Goal: Task Accomplishment & Management: Use online tool/utility

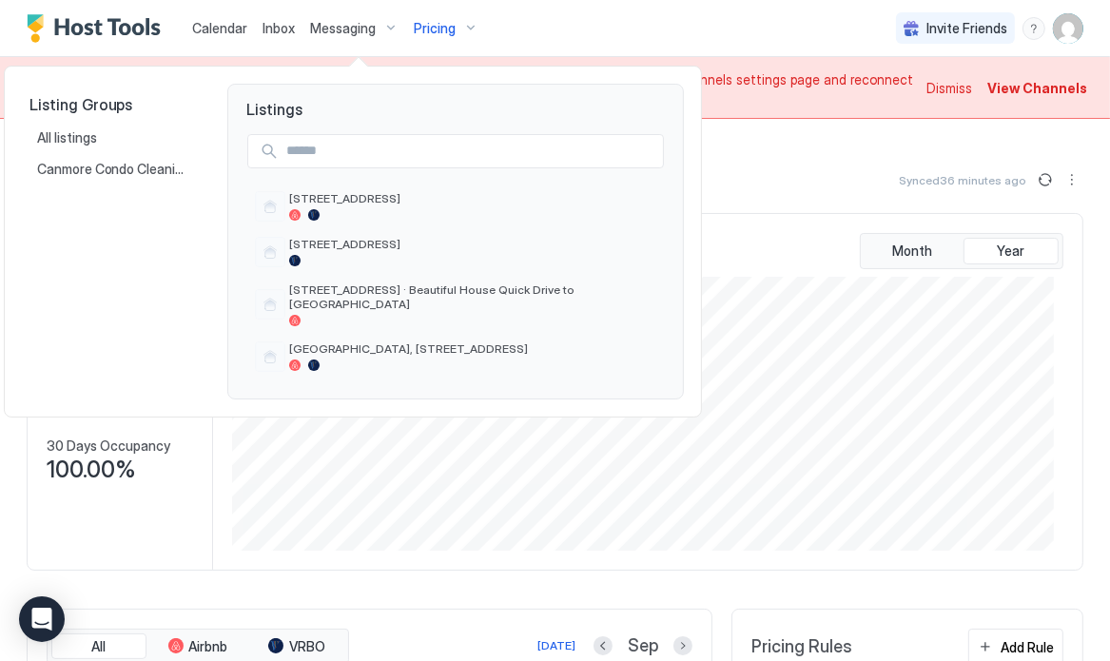
scroll to position [274, 822]
click at [343, 245] on span "[STREET_ADDRESS]" at bounding box center [472, 244] width 367 height 14
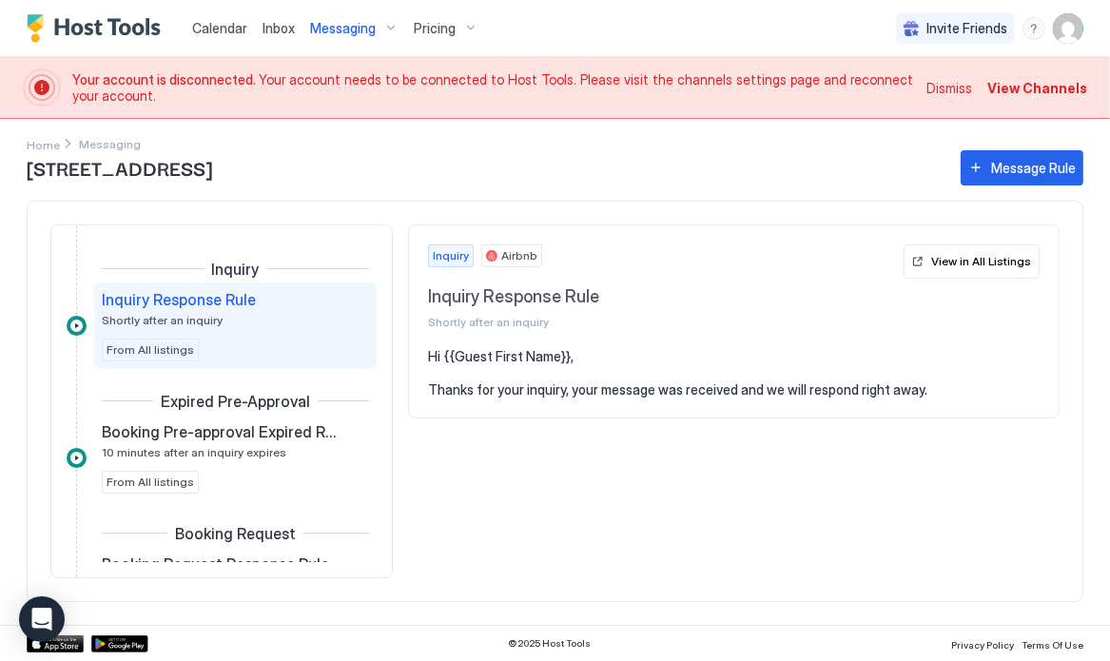
click at [22, 293] on div "Home Messaging 310 - 10 Lincoln Park, Canmore Message Rule Inquiry Inquiry Resp…" at bounding box center [555, 372] width 1110 height 506
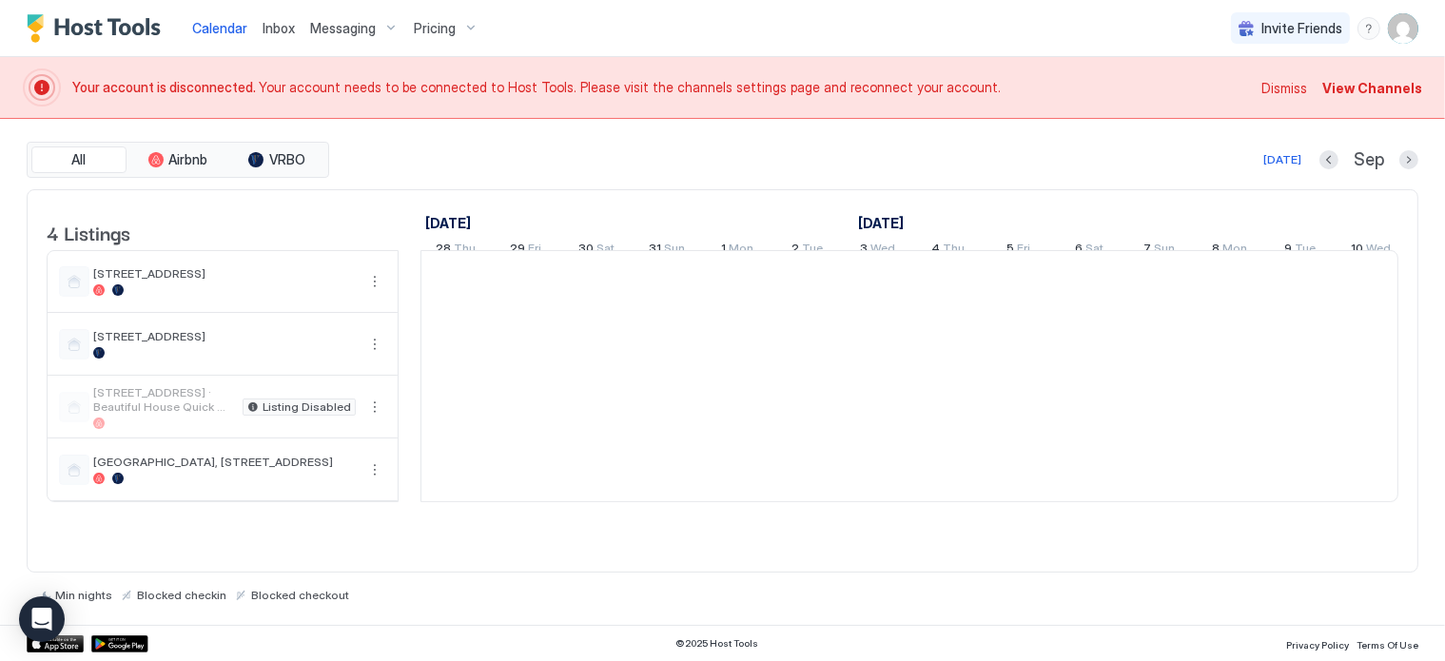
scroll to position [0, 1057]
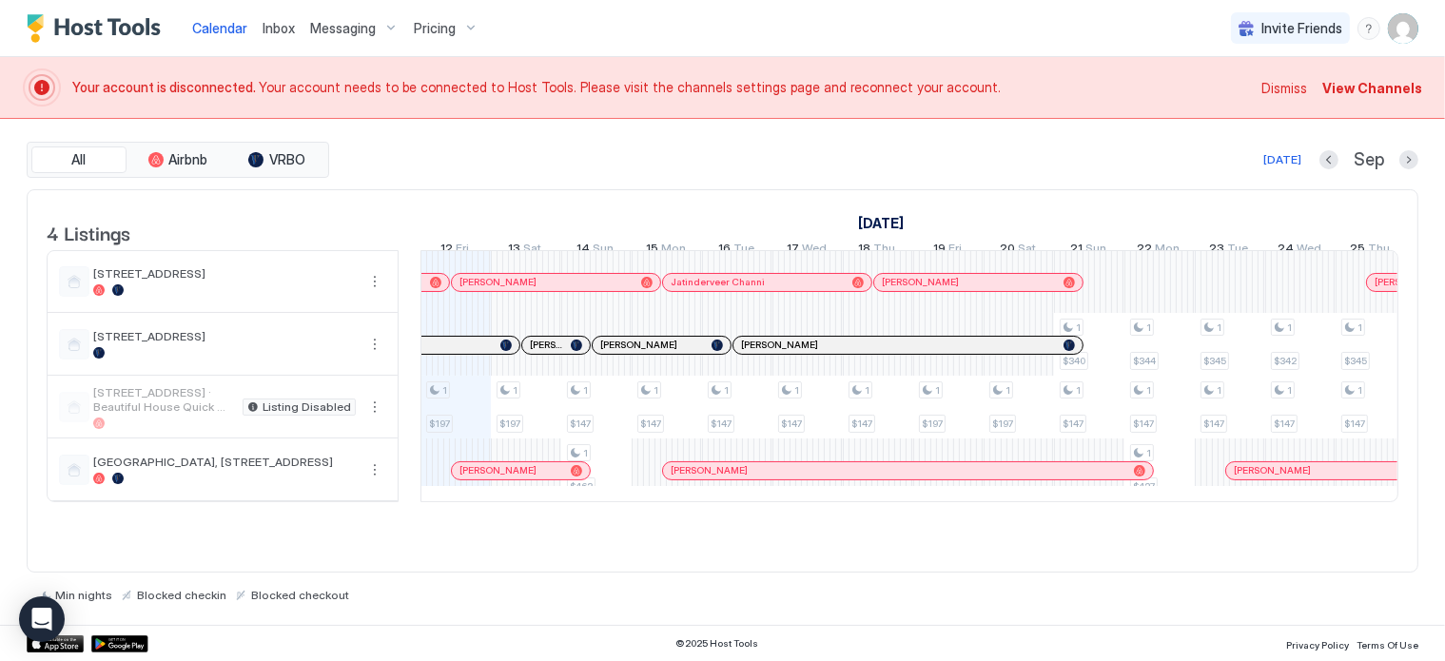
click at [365, 29] on span "Messaging" at bounding box center [343, 28] width 66 height 17
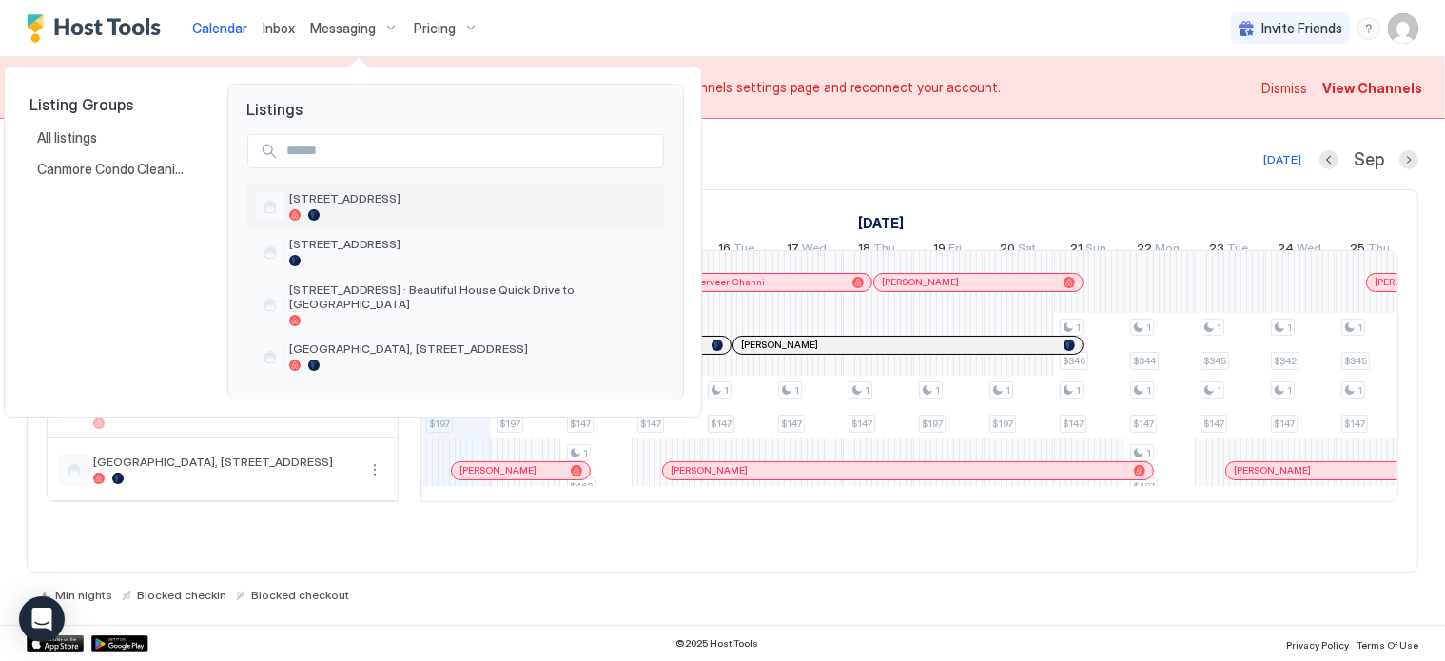
click at [331, 209] on div at bounding box center [472, 214] width 367 height 11
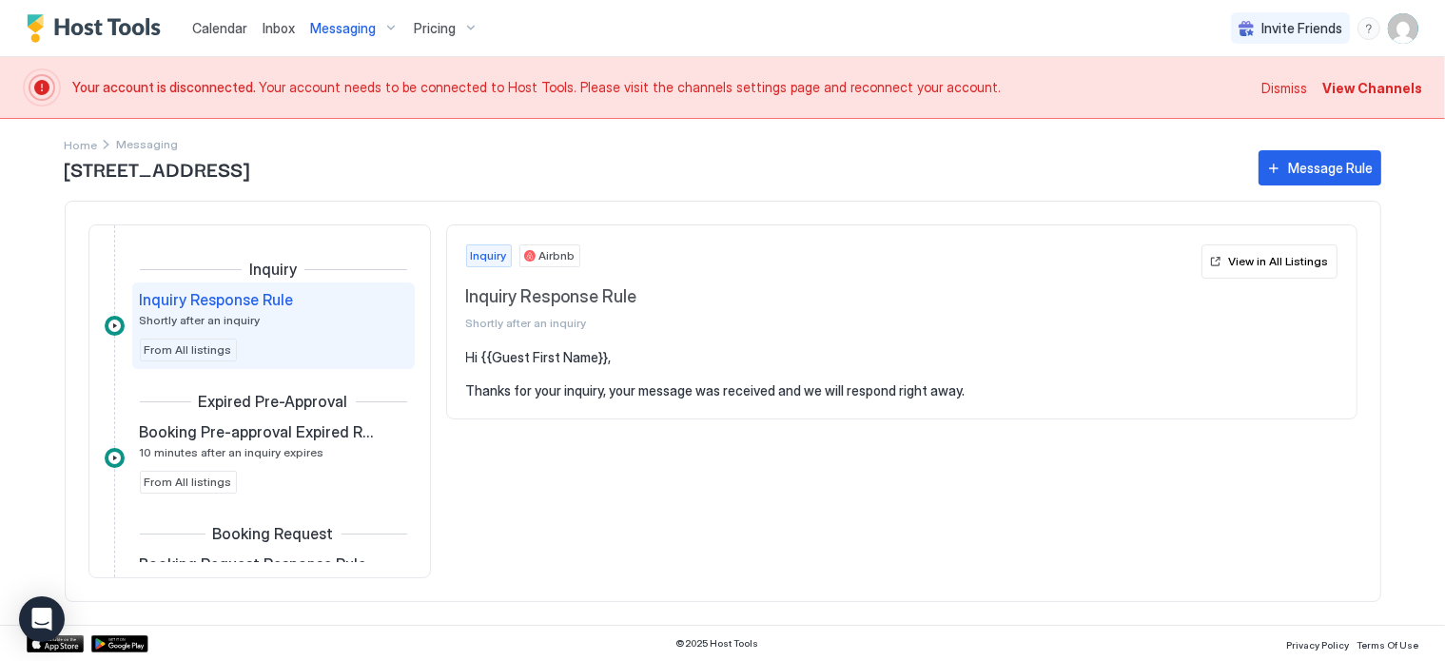
click at [464, 354] on section "Hi {{Guest First Name}}, Thanks for your inquiry, your message was received and…" at bounding box center [902, 383] width 910 height 69
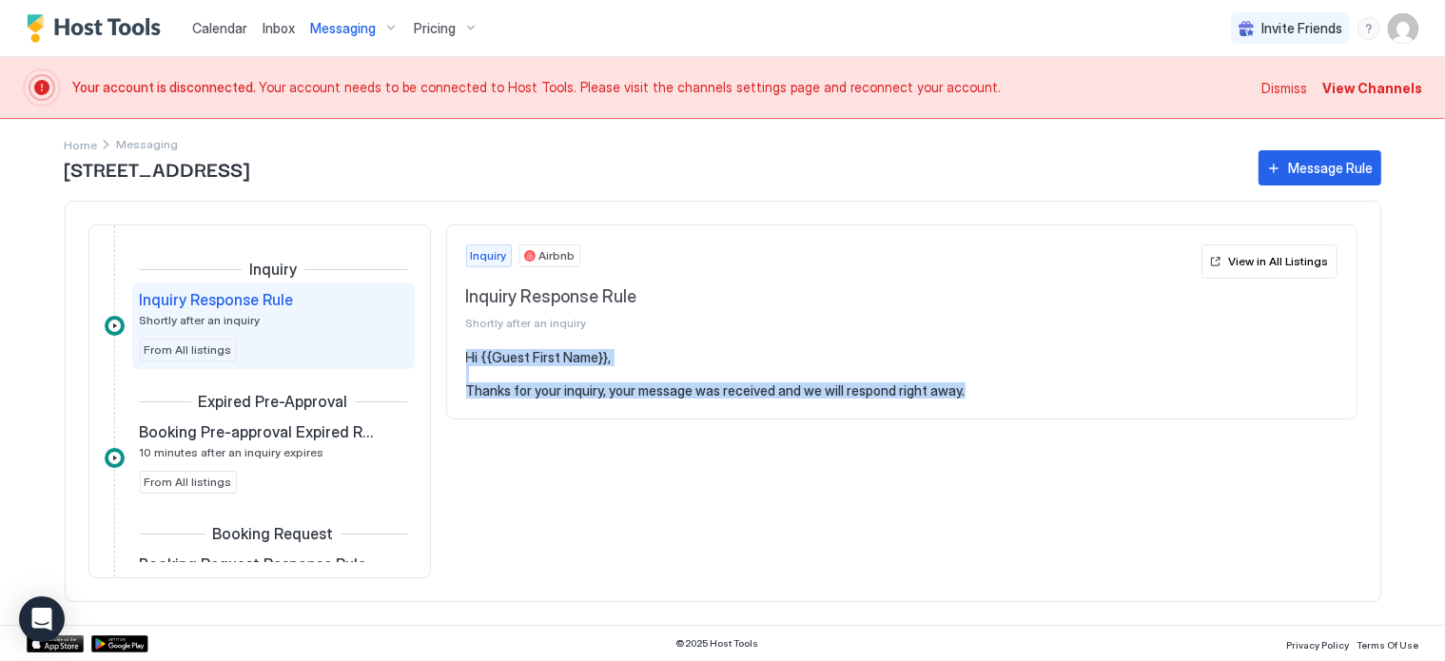
drag, startPoint x: 960, startPoint y: 394, endPoint x: 463, endPoint y: 358, distance: 498.0
click at [463, 358] on section "Hi {{Guest First Name}}, Thanks for your inquiry, your message was received and…" at bounding box center [902, 383] width 910 height 69
copy pre "Hi {{Guest First Name}}, Thanks for your inquiry, your message was received and…"
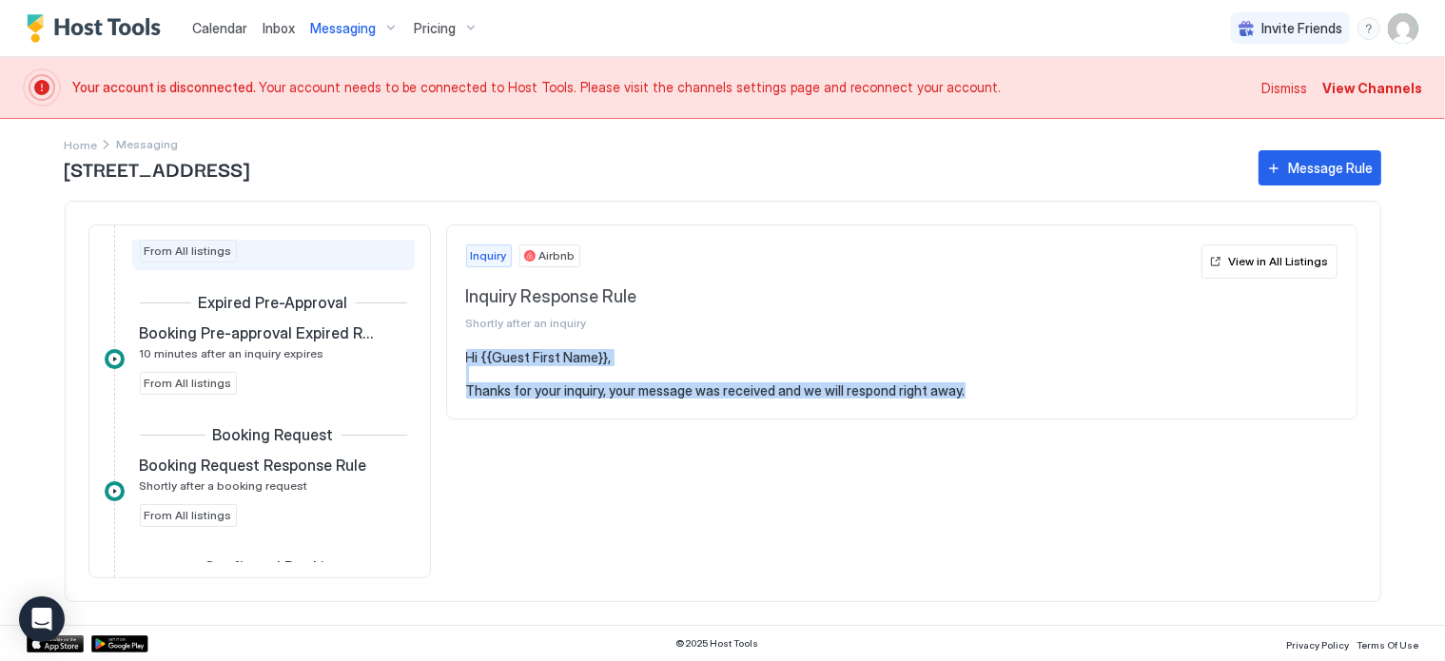
scroll to position [122, 0]
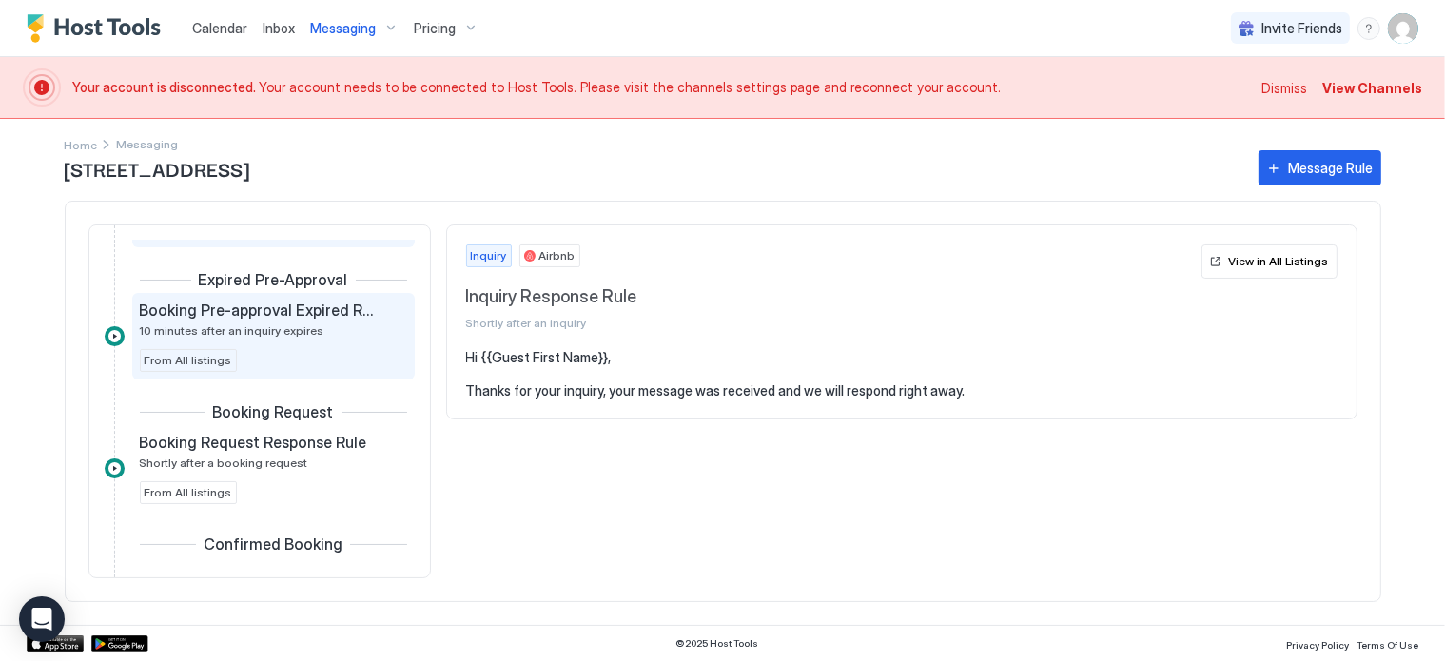
click at [300, 317] on span "Booking Pre-approval Expired Rule" at bounding box center [258, 310] width 237 height 19
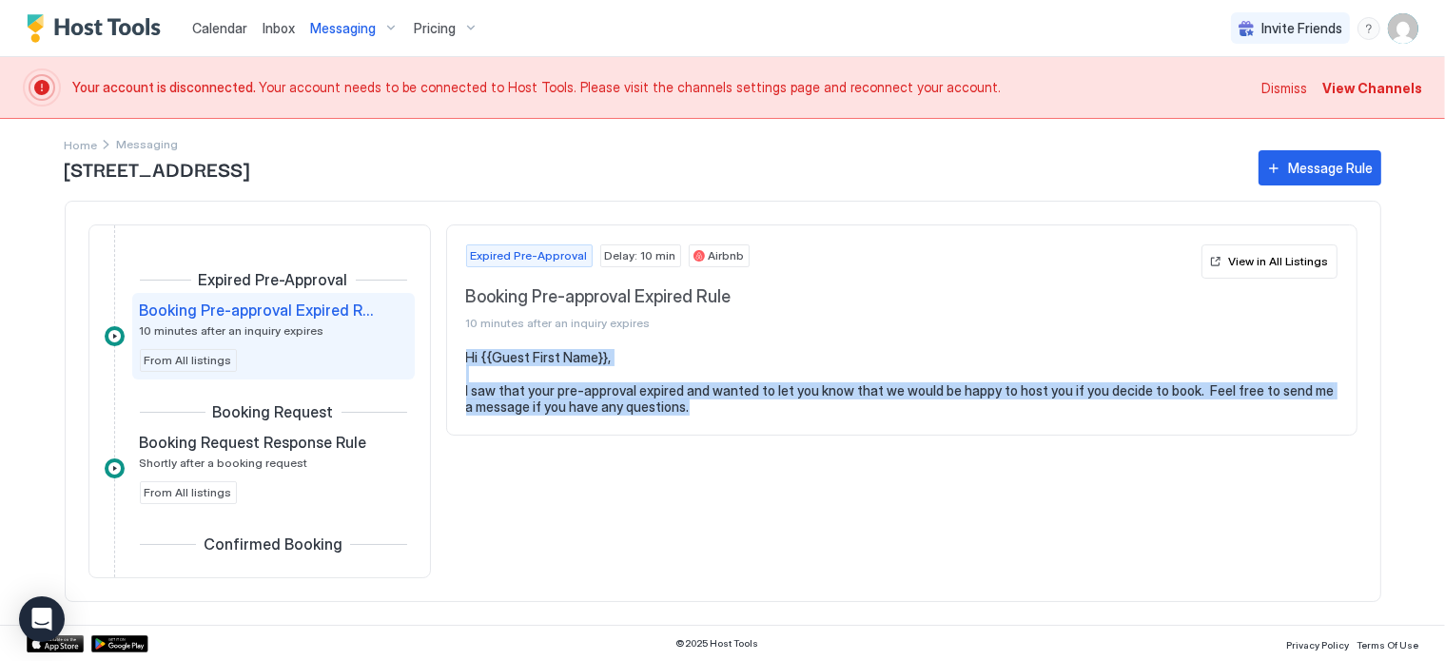
drag, startPoint x: 693, startPoint y: 412, endPoint x: 465, endPoint y: 353, distance: 234.9
click at [466, 353] on pre "Hi {{Guest First Name}}, I saw that your pre-approval expired and wanted to let…" at bounding box center [902, 382] width 872 height 67
copy pre "Hi {{Guest First Name}}, I saw that your pre-approval expired and wanted to let…"
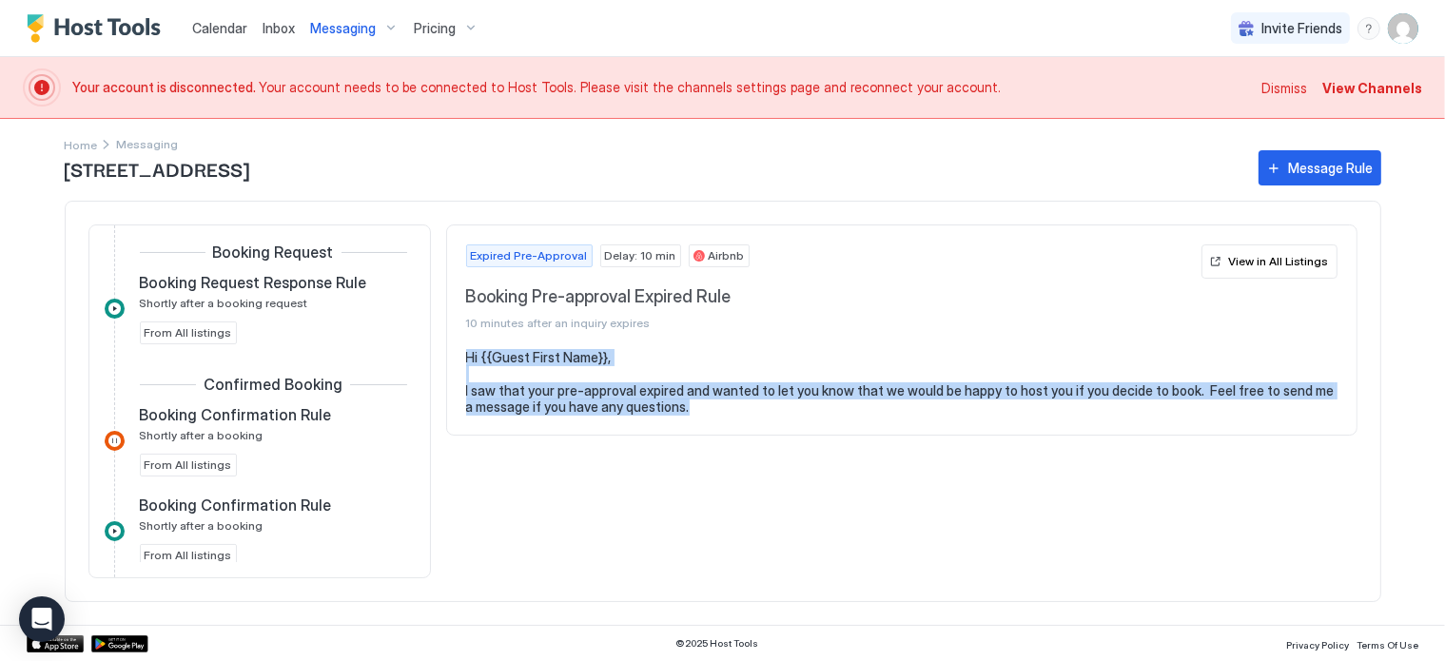
scroll to position [290, 0]
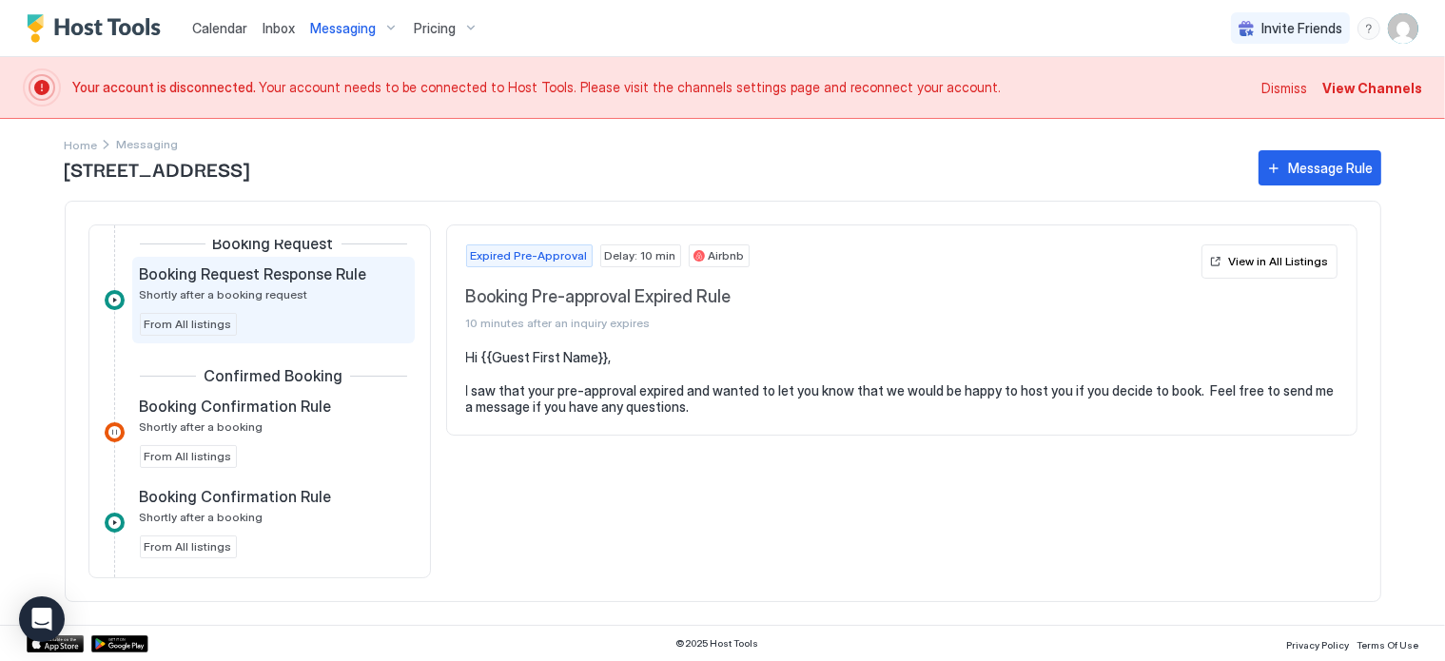
click at [274, 291] on span "Shortly after a booking request" at bounding box center [224, 294] width 168 height 14
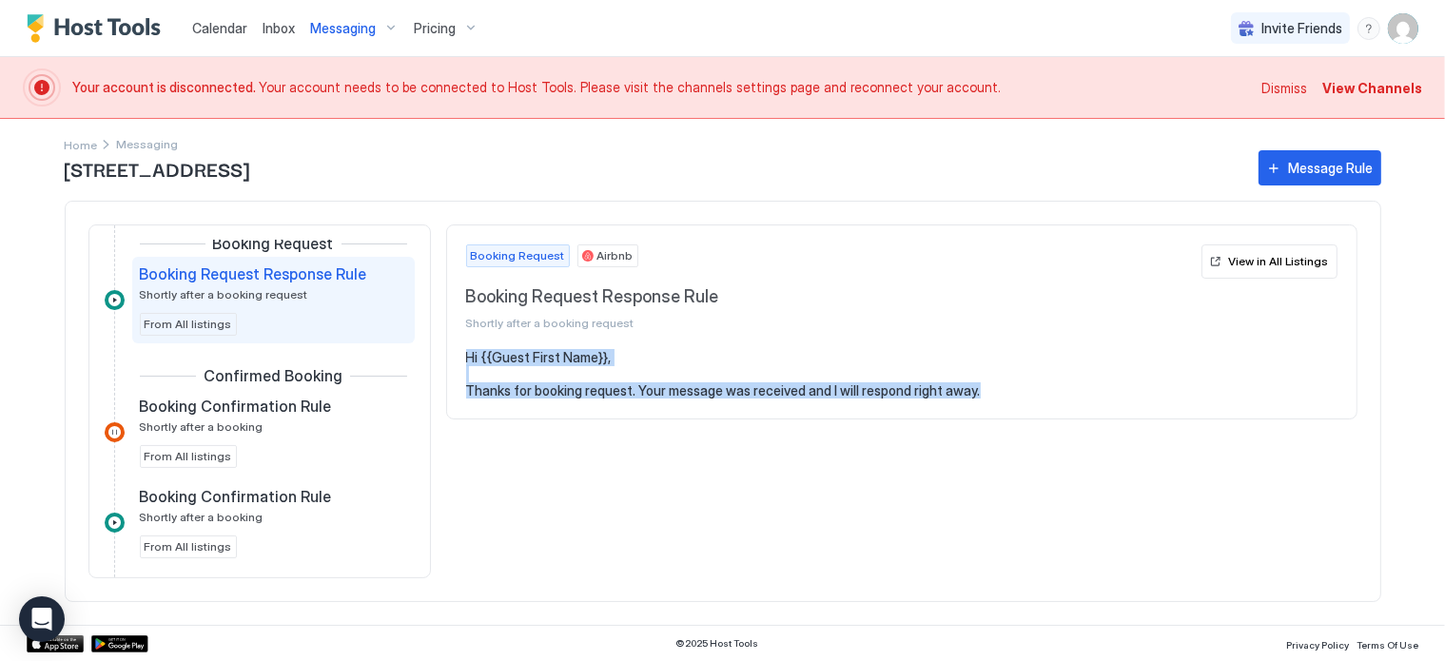
drag, startPoint x: 978, startPoint y: 390, endPoint x: 461, endPoint y: 358, distance: 518.7
click at [461, 358] on section "Hi {{Guest First Name}}, Thanks for booking request. Your message was received …" at bounding box center [902, 383] width 910 height 69
copy pre "Hi {{Guest First Name}}, Thanks for booking request. Your message was received …"
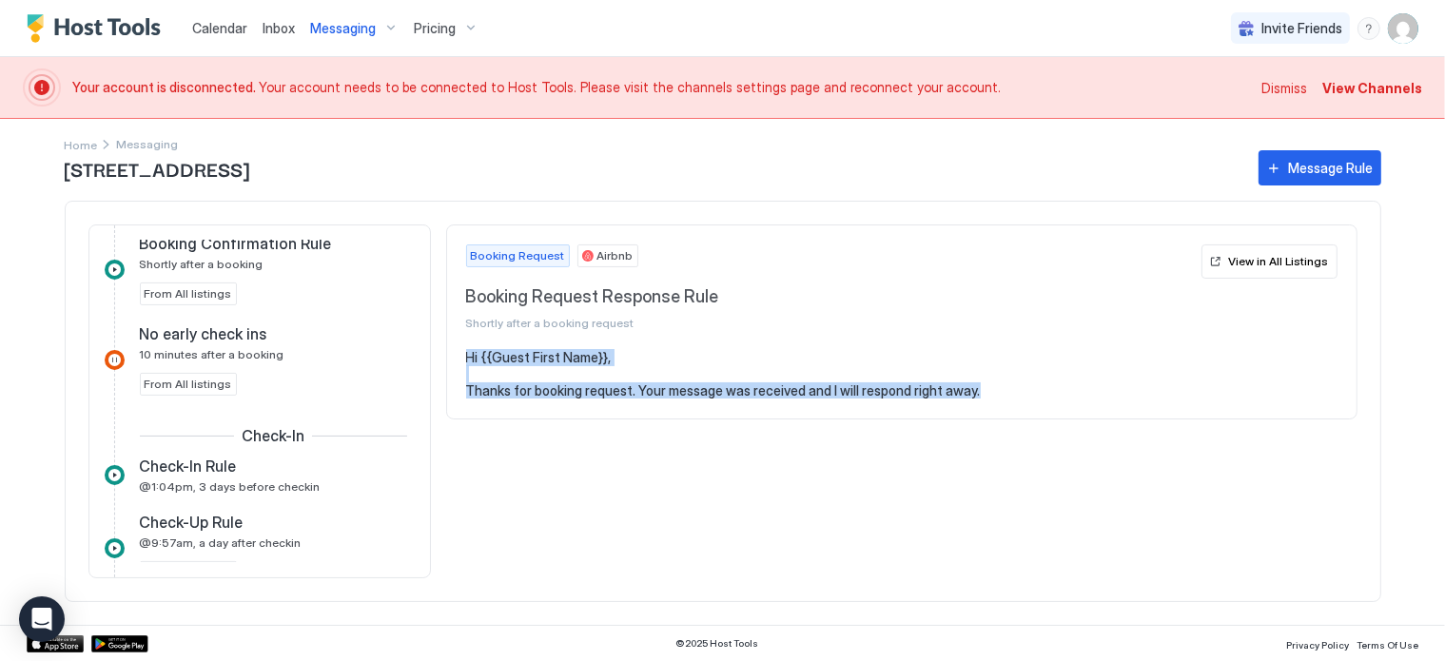
scroll to position [548, 0]
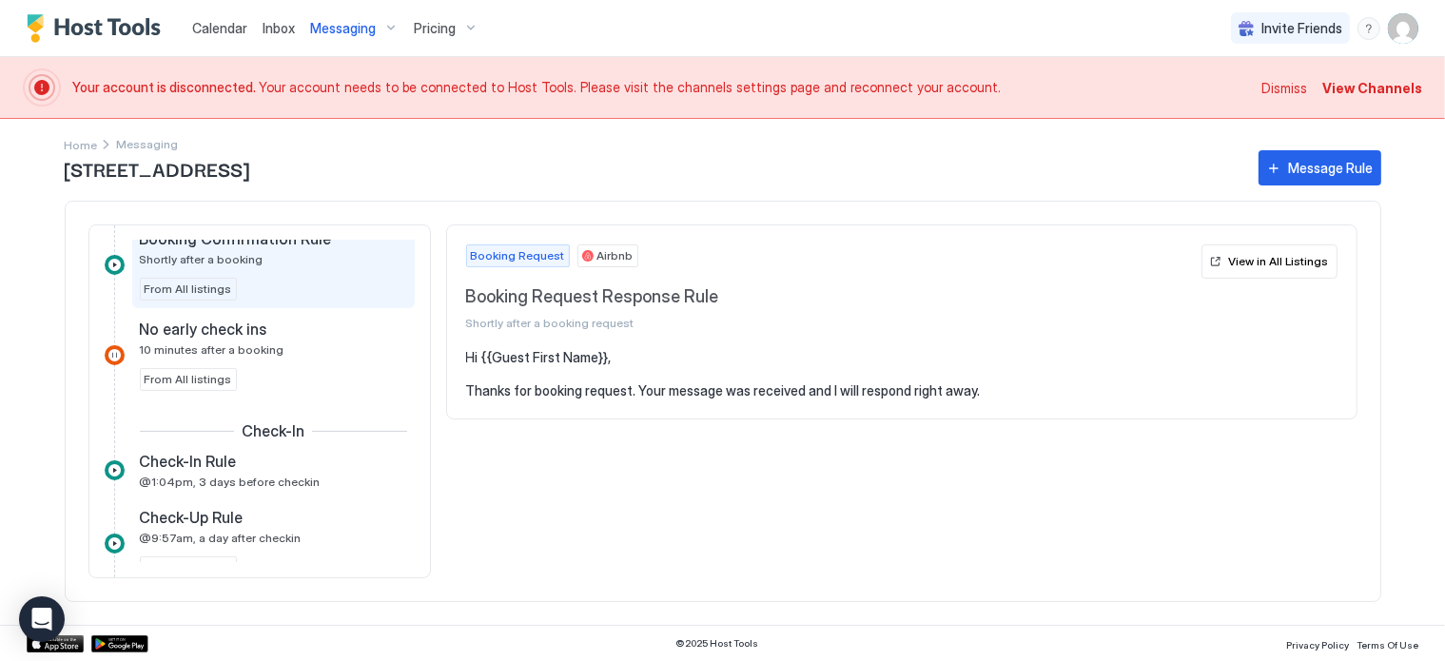
click at [305, 277] on div "Booking Confirmation Rule Shortly after a booking From All listings" at bounding box center [273, 264] width 267 height 71
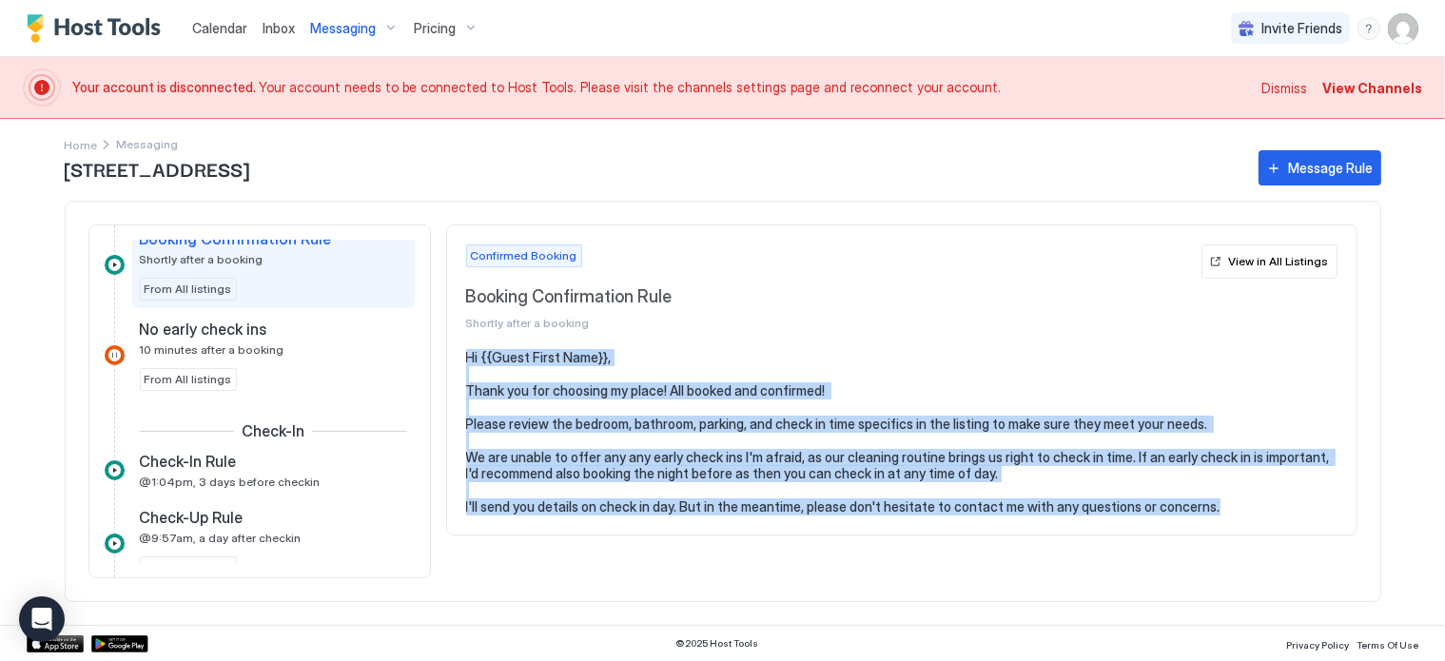
drag, startPoint x: 467, startPoint y: 353, endPoint x: 1221, endPoint y: 510, distance: 769.8
click at [1221, 510] on pre "Hi {{Guest First Name}}, Thank you for choosing my place! All booked and confir…" at bounding box center [902, 432] width 872 height 167
copy pre "Hi {{Guest First Name}}, Thank you for choosing my place! All booked and confir…"
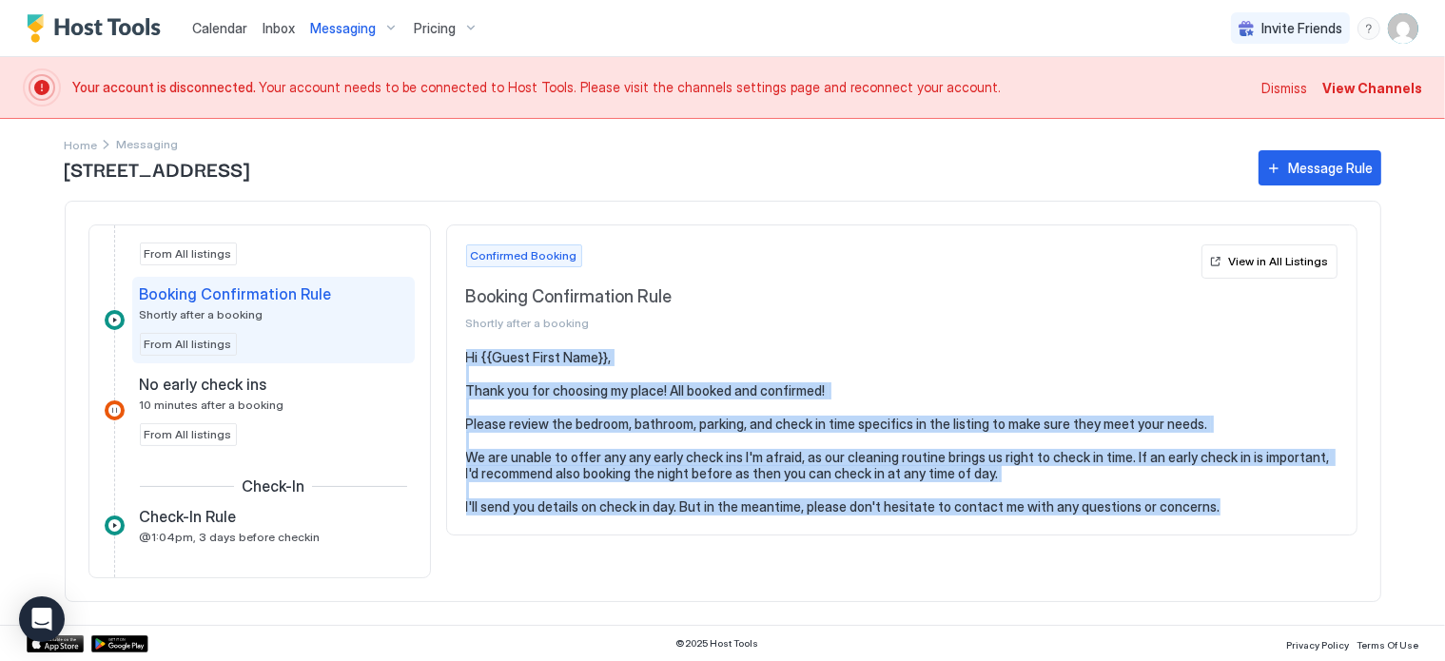
scroll to position [535, 0]
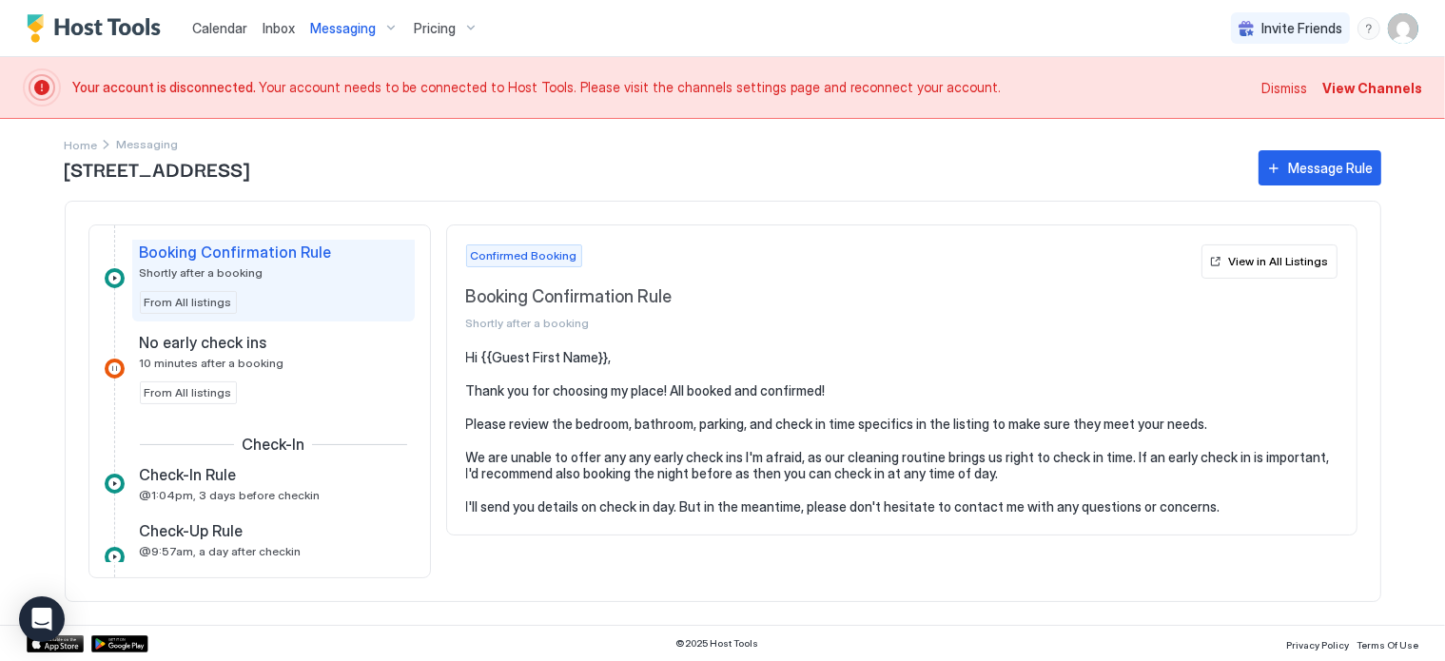
click at [437, 322] on div "Inquiry Inquiry Response Rule Shortly after an inquiry From All listings Expire…" at bounding box center [723, 402] width 1317 height 402
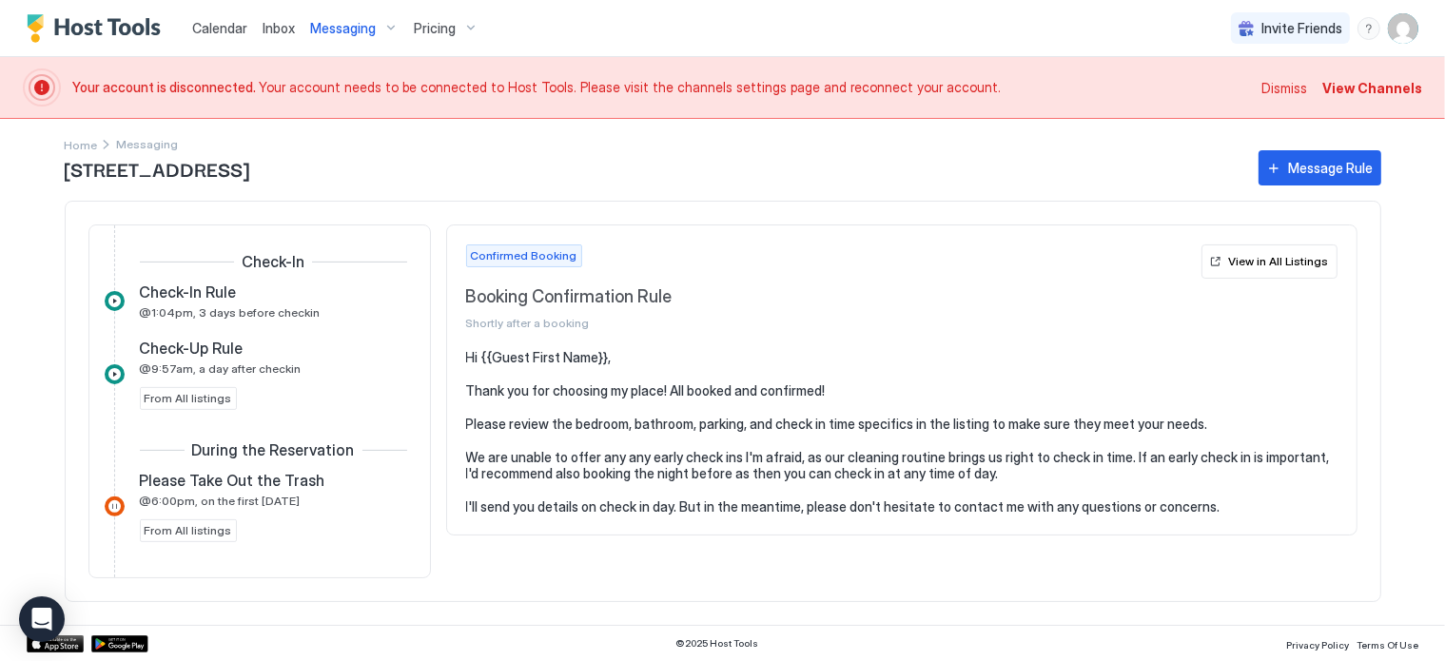
scroll to position [722, 0]
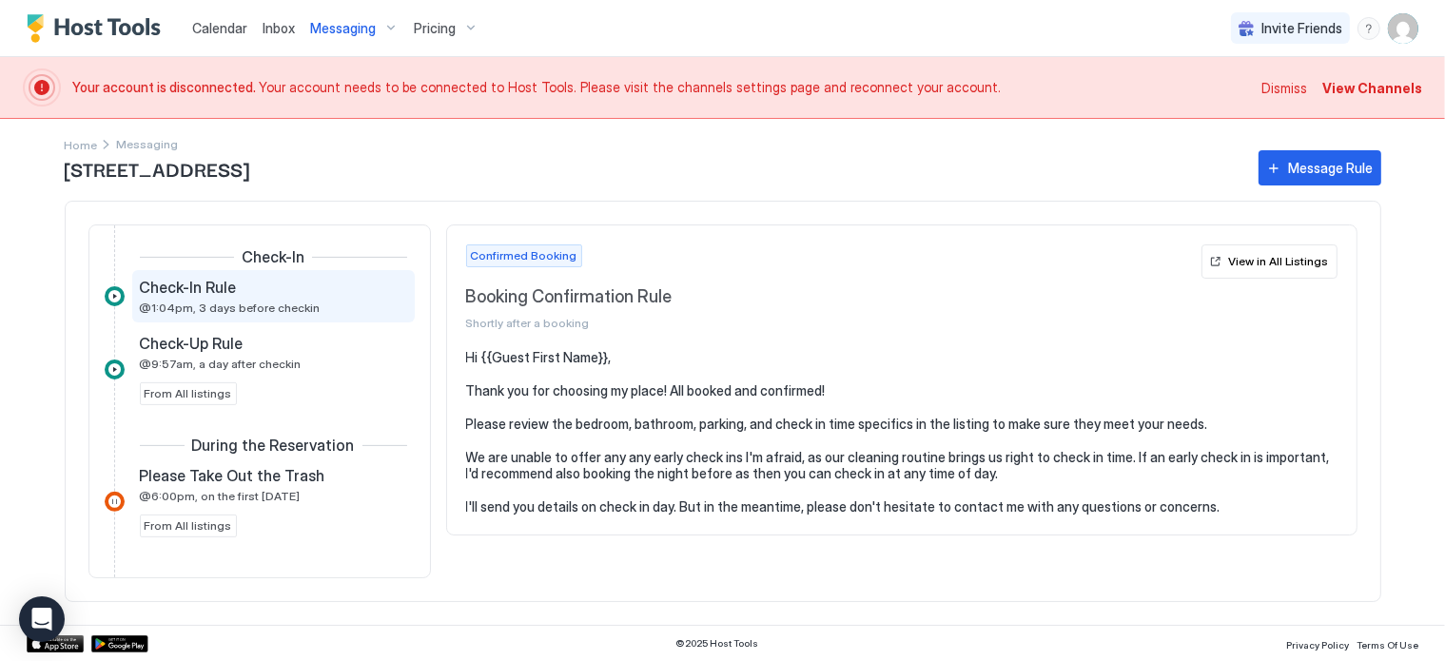
click at [235, 301] on span "@1:04pm, 3 days before checkin" at bounding box center [230, 308] width 181 height 14
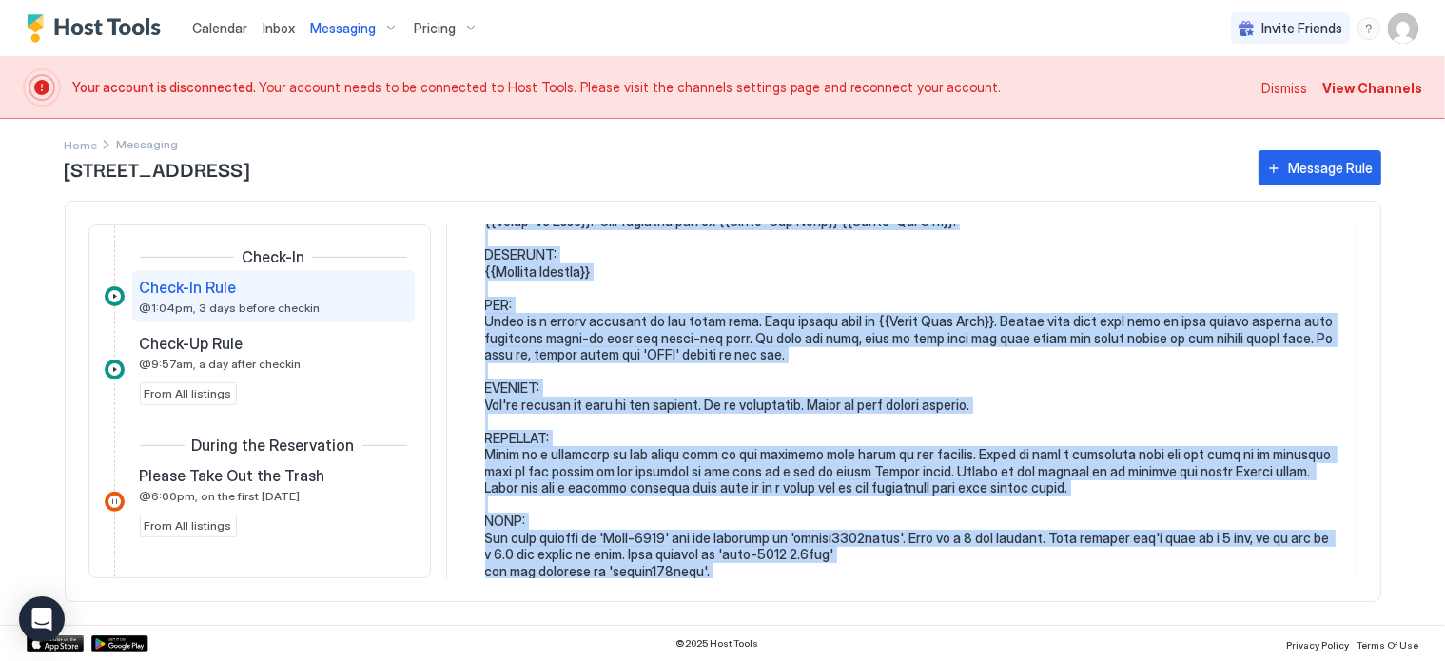
scroll to position [375, 0]
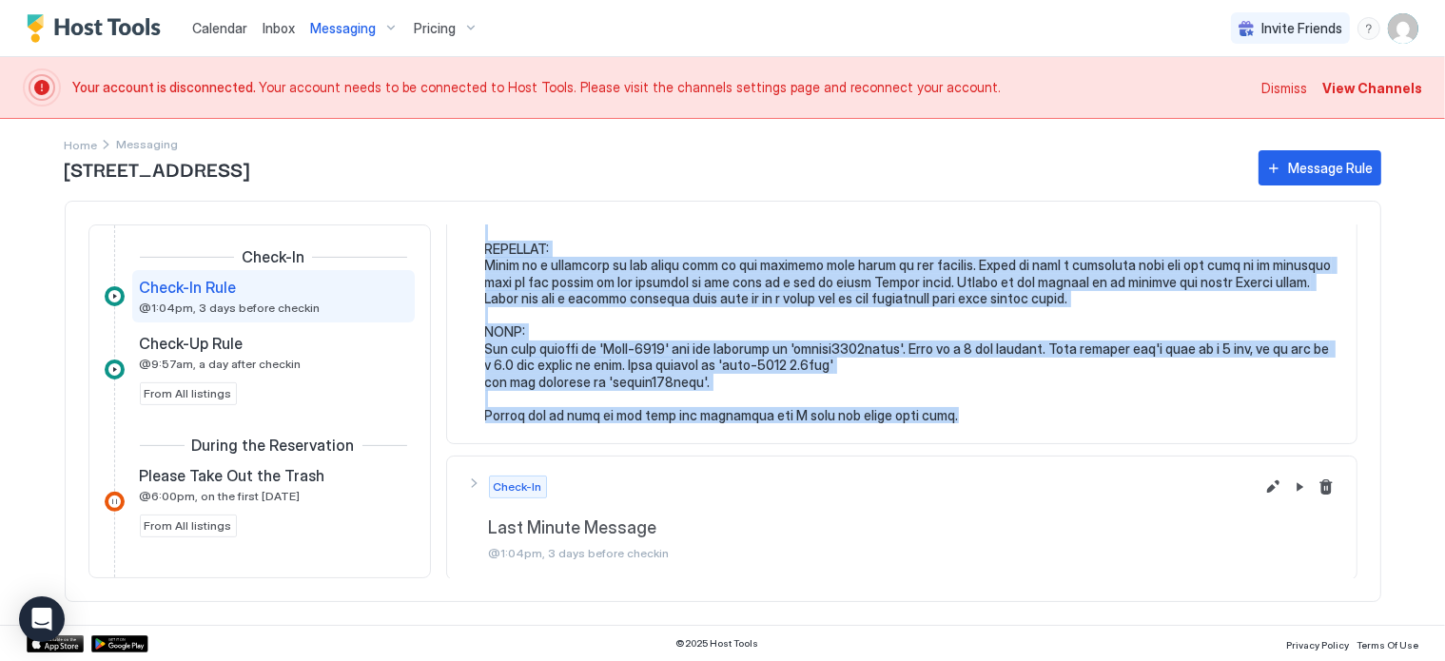
drag, startPoint x: 484, startPoint y: 355, endPoint x: 933, endPoint y: 419, distance: 453.6
click at [933, 419] on pre at bounding box center [911, 199] width 853 height 450
copy pre "Hi {{Guest First Name}}, Just wanted to touch base and give you some more infor…"
click at [381, 26] on div "Messaging" at bounding box center [355, 28] width 104 height 32
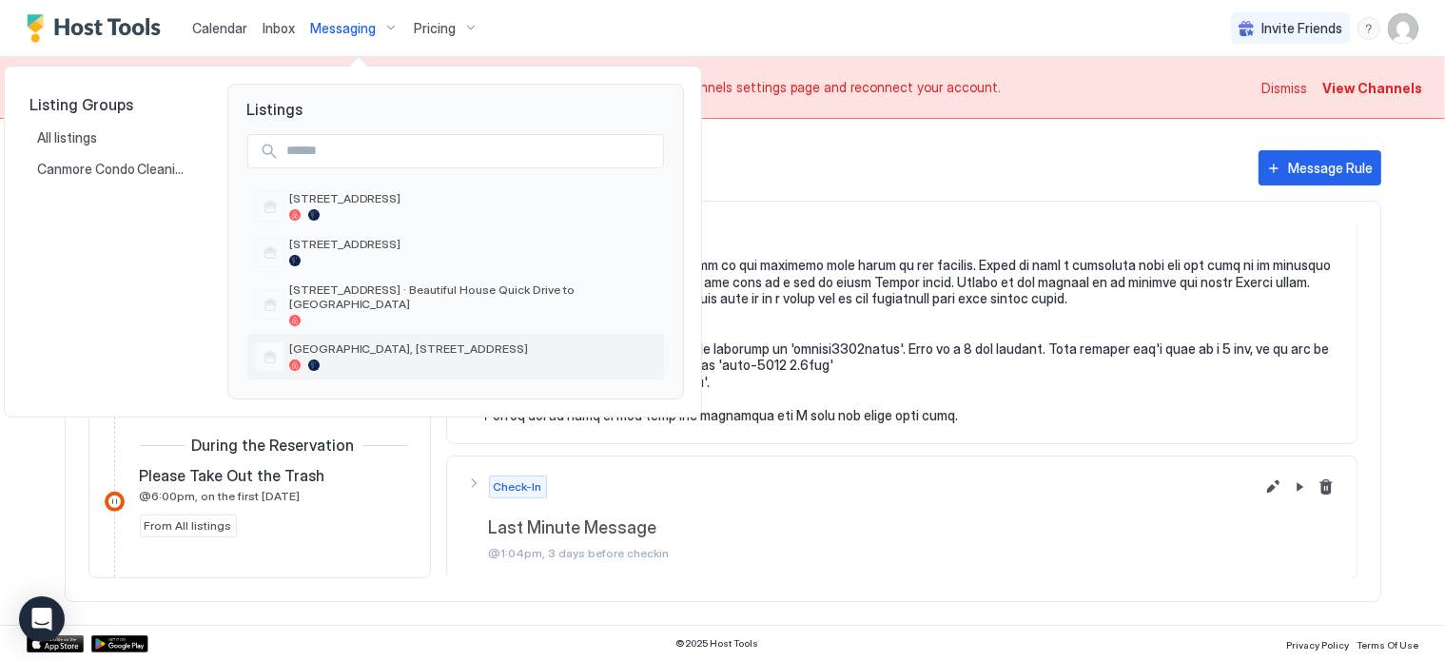
click at [365, 348] on span "[GEOGRAPHIC_DATA], [STREET_ADDRESS]" at bounding box center [472, 349] width 367 height 14
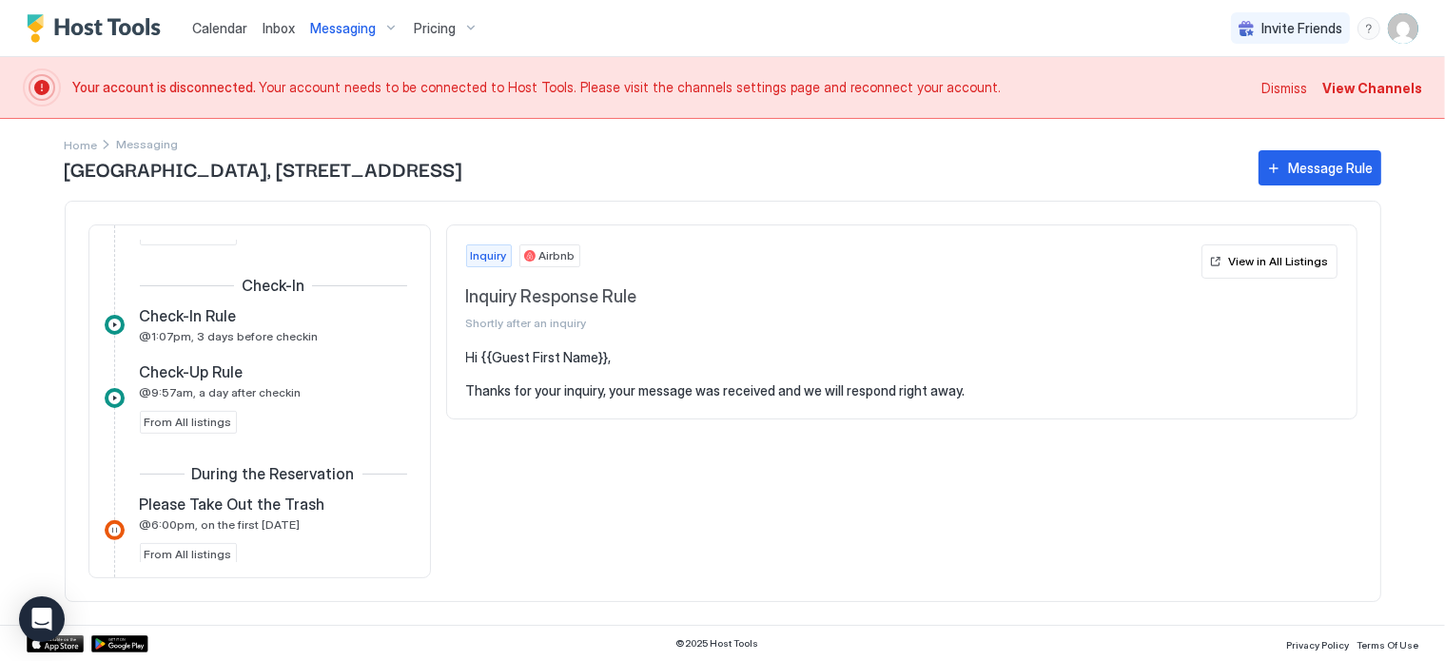
scroll to position [741, 0]
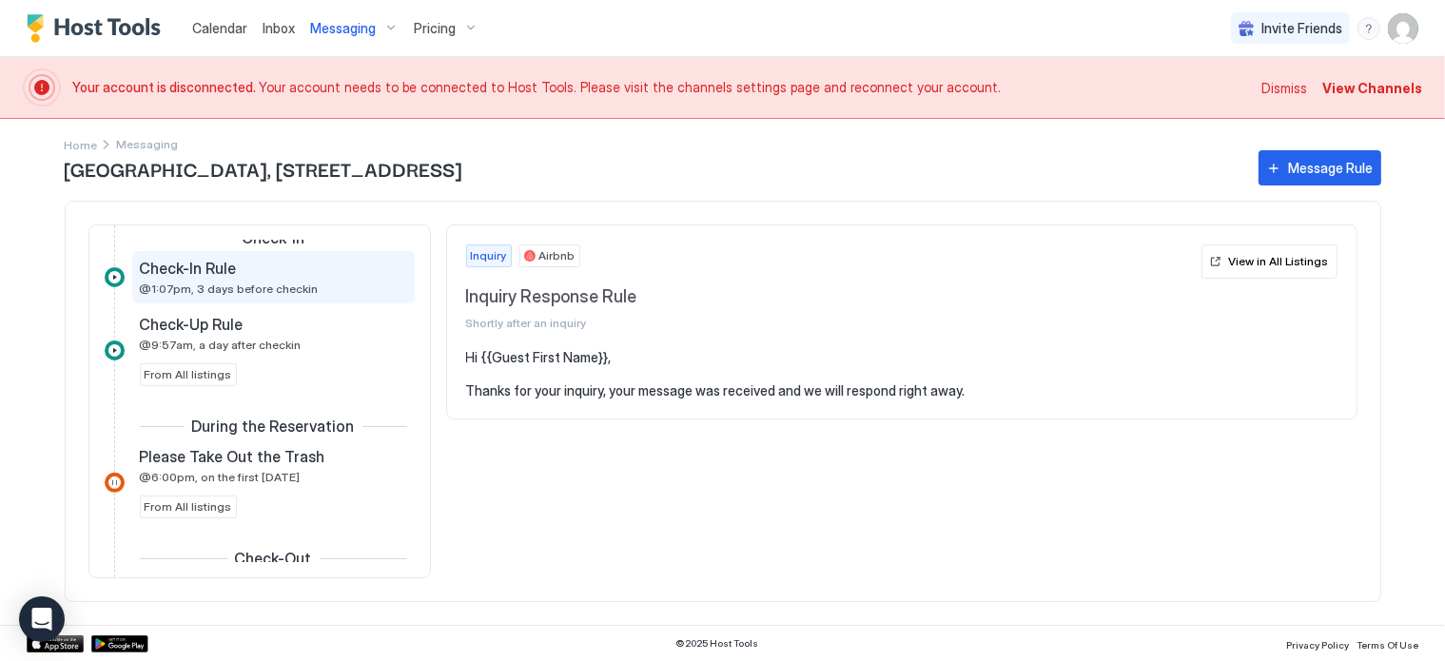
click at [256, 285] on span "@1:07pm, 3 days before checkin" at bounding box center [229, 289] width 179 height 14
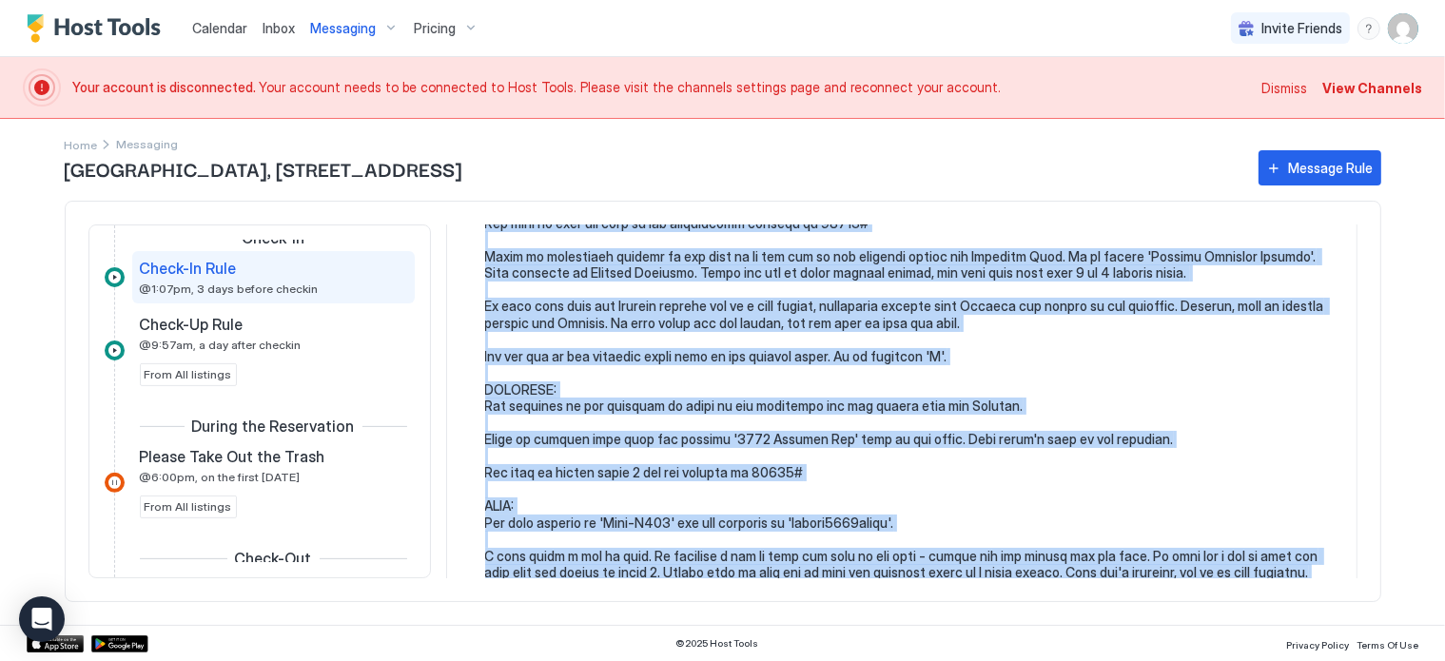
scroll to position [808, 0]
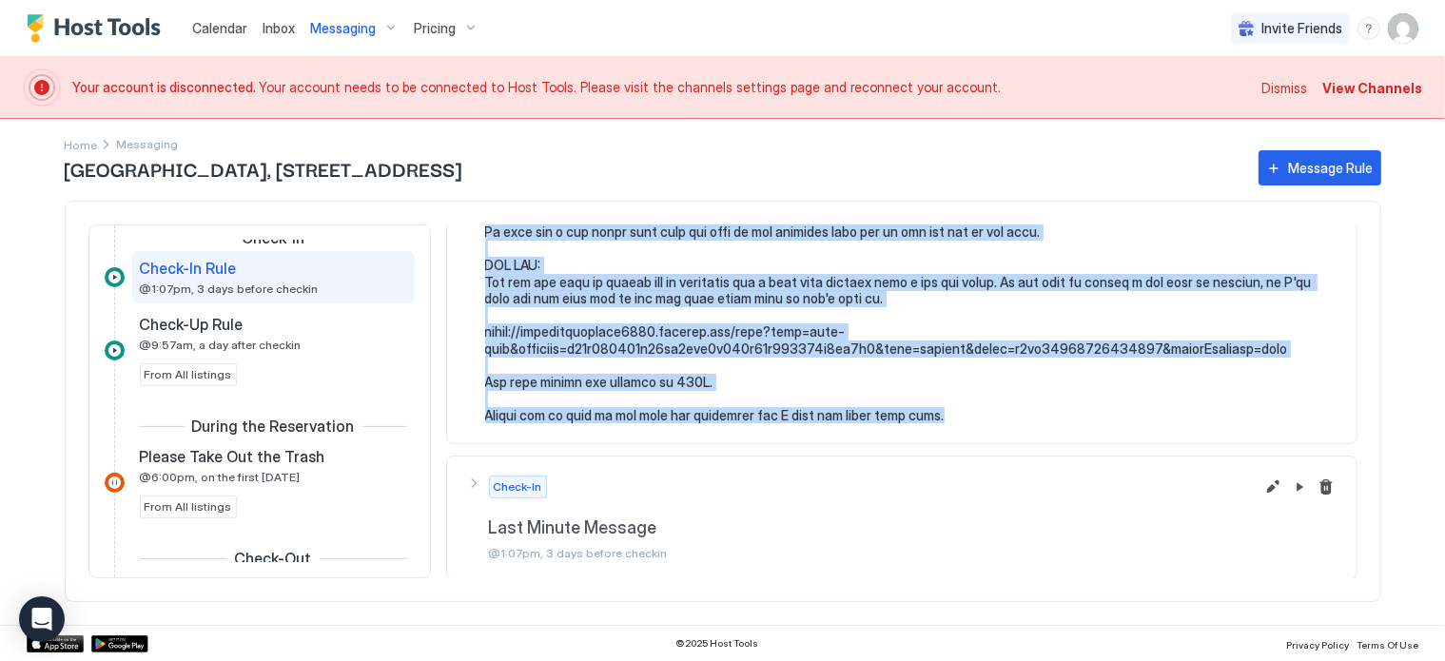
drag, startPoint x: 486, startPoint y: 354, endPoint x: 938, endPoint y: 415, distance: 456.1
copy pre "Hi {{Guest First Name}}, Just wanted to touch base and give you some more infor…"
